Goal: Download file/media

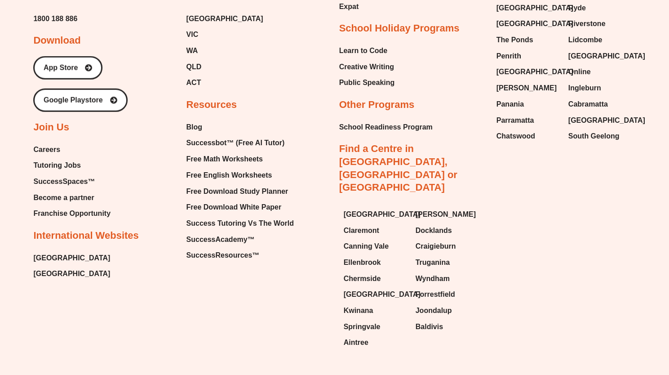
scroll to position [5327, 0]
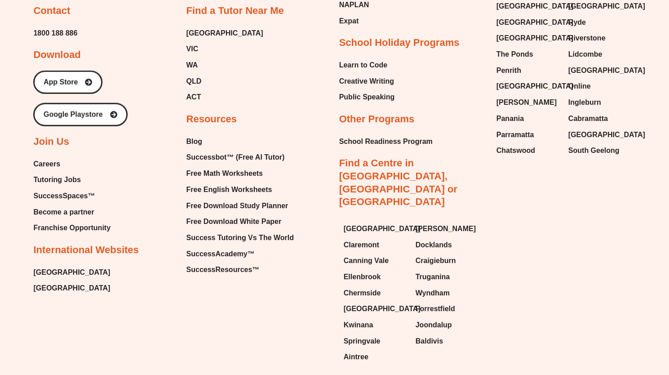
click at [229, 167] on span "Free Math Worksheets" at bounding box center [224, 173] width 76 height 13
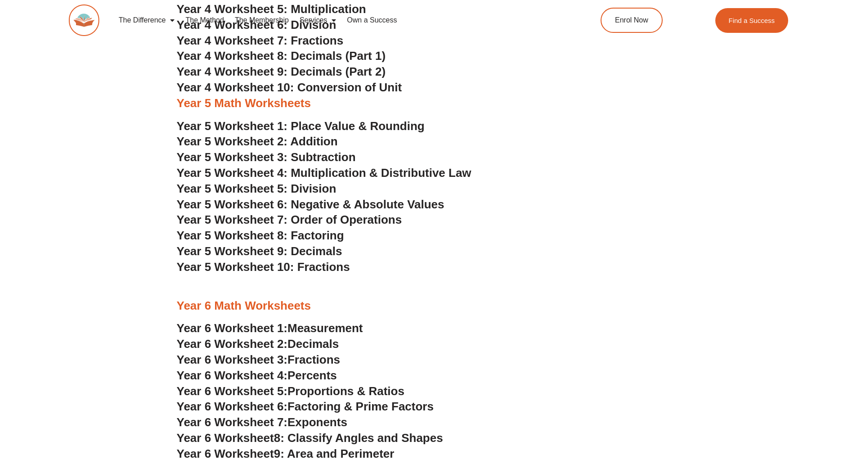
scroll to position [1529, 0]
click at [272, 263] on span "Year 5 Worksheet 10: Fractions" at bounding box center [263, 265] width 173 height 13
